Goal: Entertainment & Leisure: Consume media (video, audio)

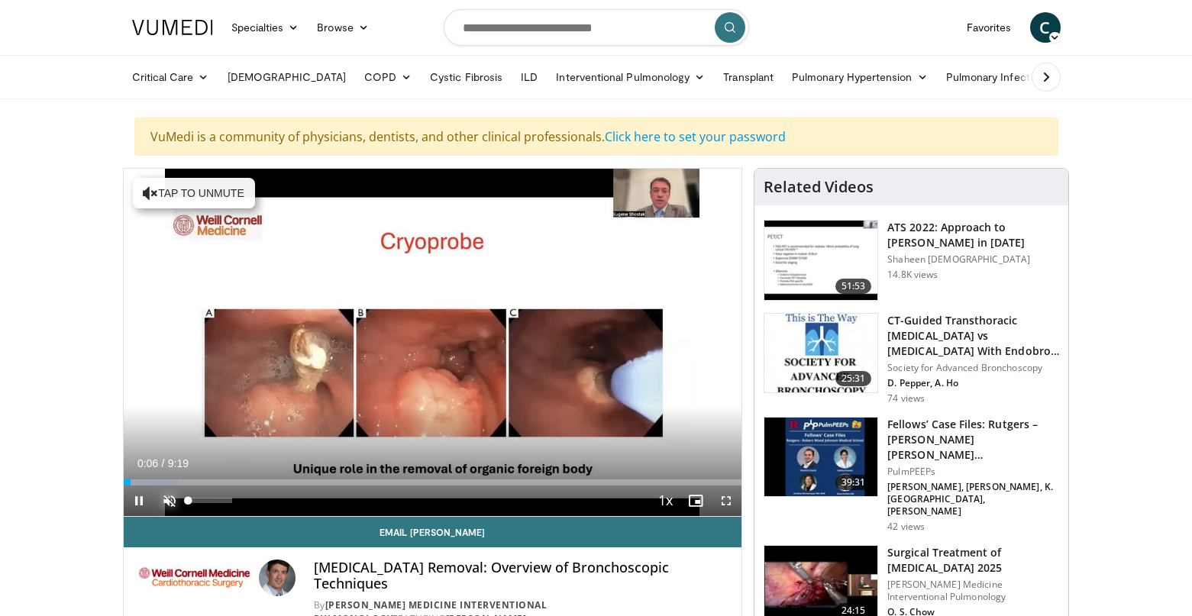
click at [172, 498] on span "Video Player" at bounding box center [169, 500] width 31 height 31
click at [727, 497] on span "Video Player" at bounding box center [726, 500] width 31 height 31
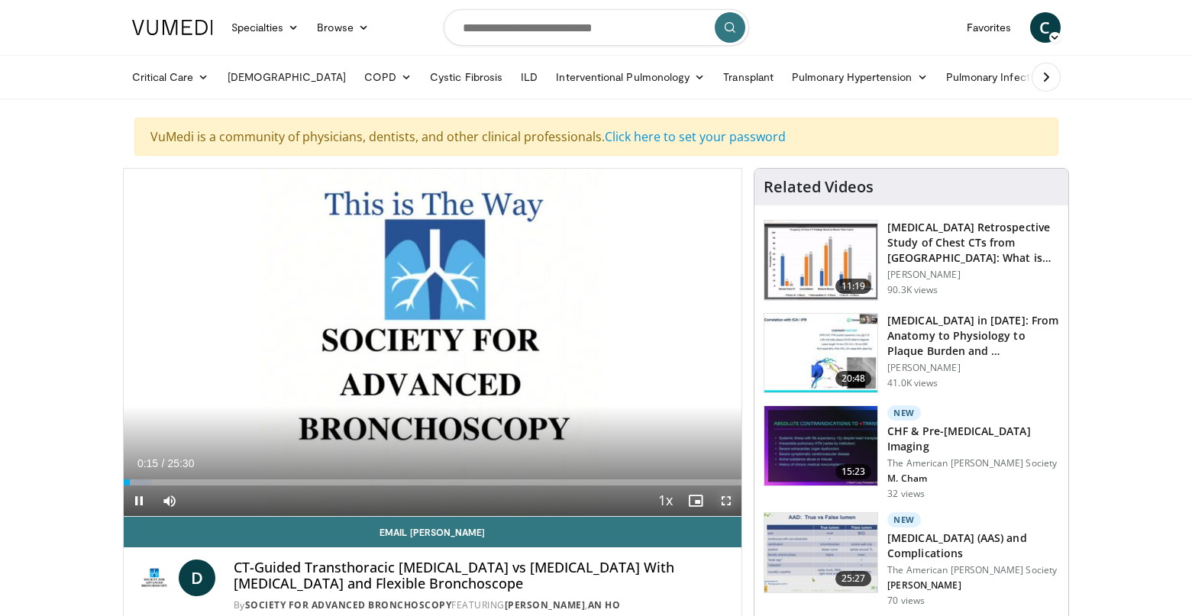
click at [724, 499] on span "Video Player" at bounding box center [726, 500] width 31 height 31
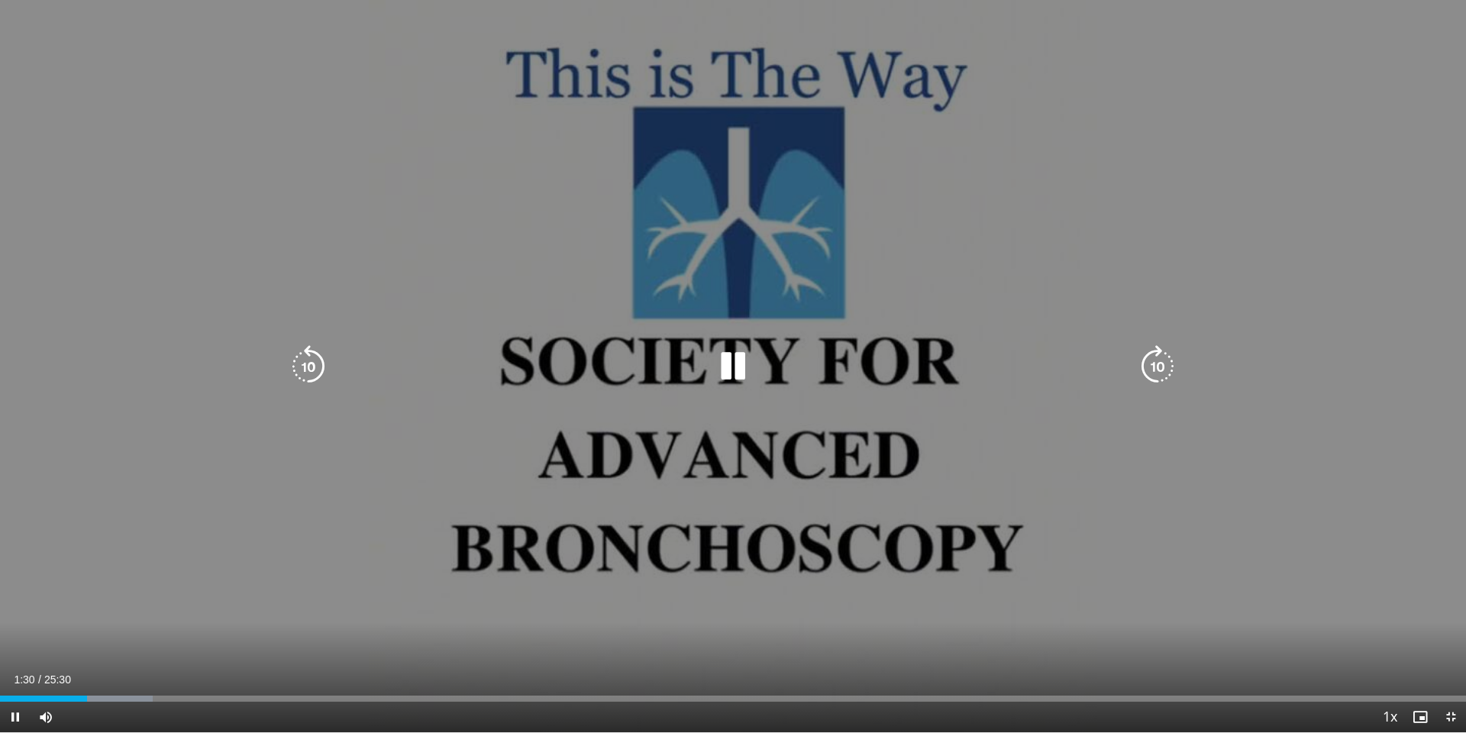
click at [733, 361] on icon "Video Player" at bounding box center [732, 366] width 43 height 43
click at [706, 194] on div "10 seconds Tap to unmute" at bounding box center [733, 366] width 1466 height 732
click at [706, 192] on div "10 seconds Tap to unmute" at bounding box center [733, 366] width 1466 height 732
click at [1140, 537] on div "10 seconds Tap to unmute" at bounding box center [733, 366] width 1466 height 732
click at [641, 79] on div "10 seconds Tap to unmute" at bounding box center [733, 366] width 1466 height 732
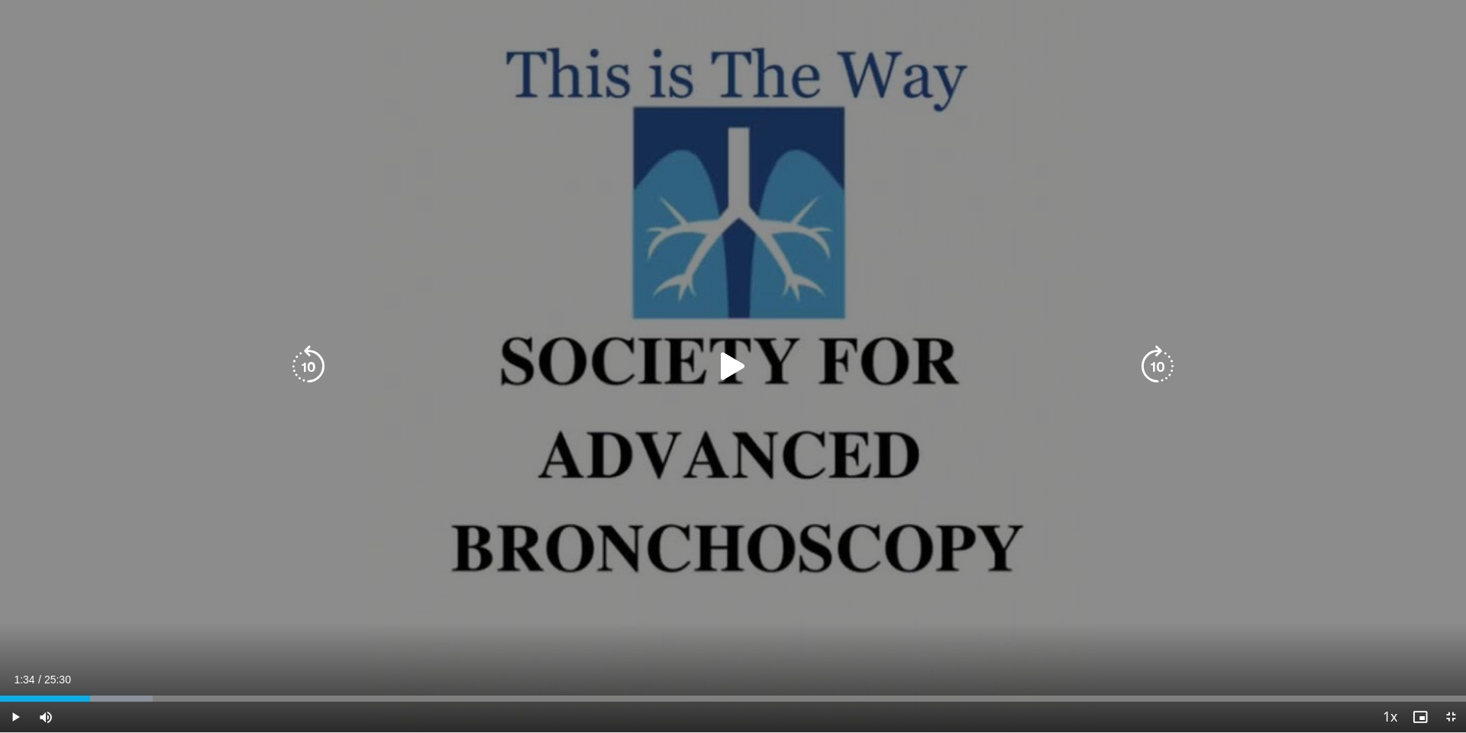
click at [641, 79] on div "10 seconds Tap to unmute" at bounding box center [733, 366] width 1466 height 732
click at [698, 140] on div "10 seconds Tap to unmute" at bounding box center [733, 366] width 1466 height 732
click at [699, 138] on div "10 seconds Tap to unmute" at bounding box center [733, 366] width 1466 height 732
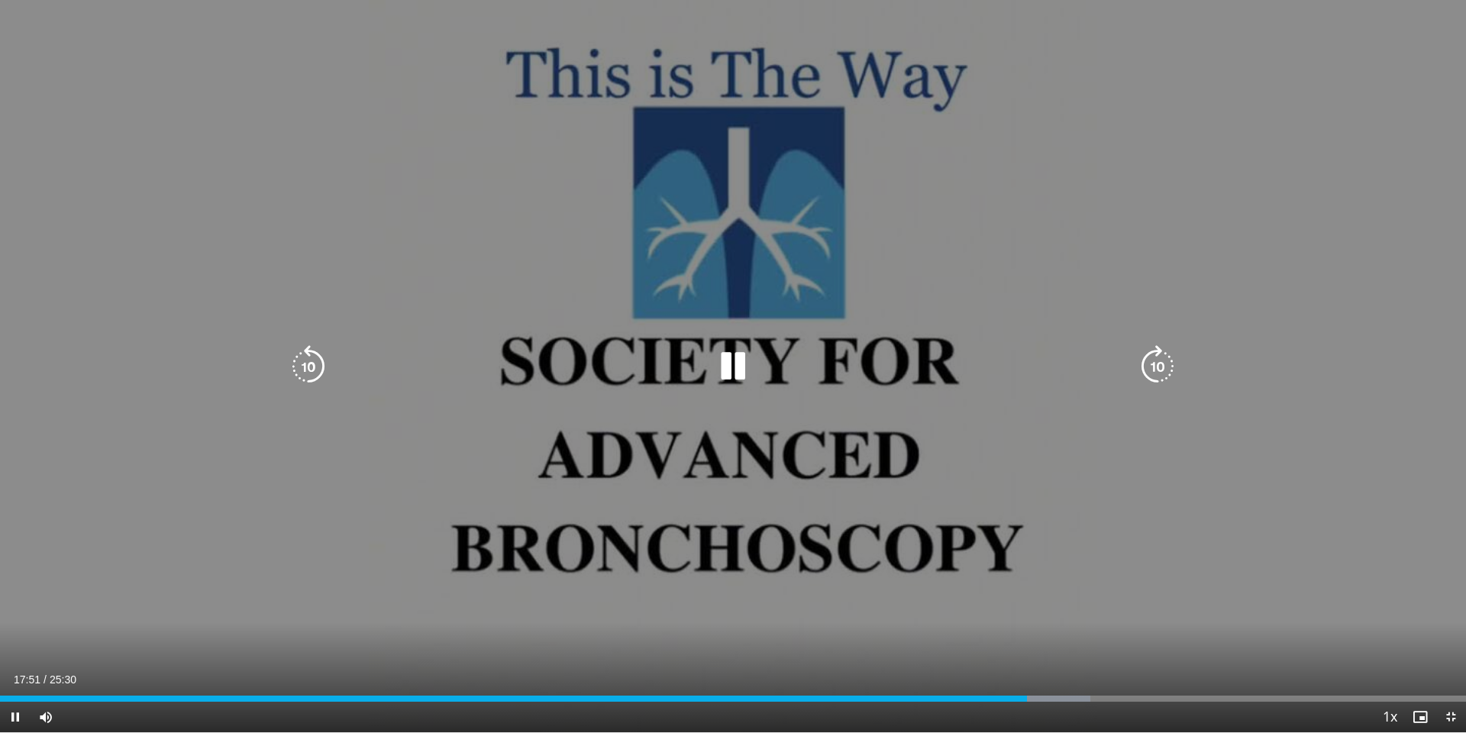
click at [734, 363] on icon "Video Player" at bounding box center [732, 366] width 43 height 43
click at [776, 70] on div "10 seconds Tap to unmute" at bounding box center [733, 366] width 1466 height 732
click at [844, 246] on div "10 seconds Tap to unmute" at bounding box center [733, 366] width 1466 height 732
